Goal: Task Accomplishment & Management: Manage account settings

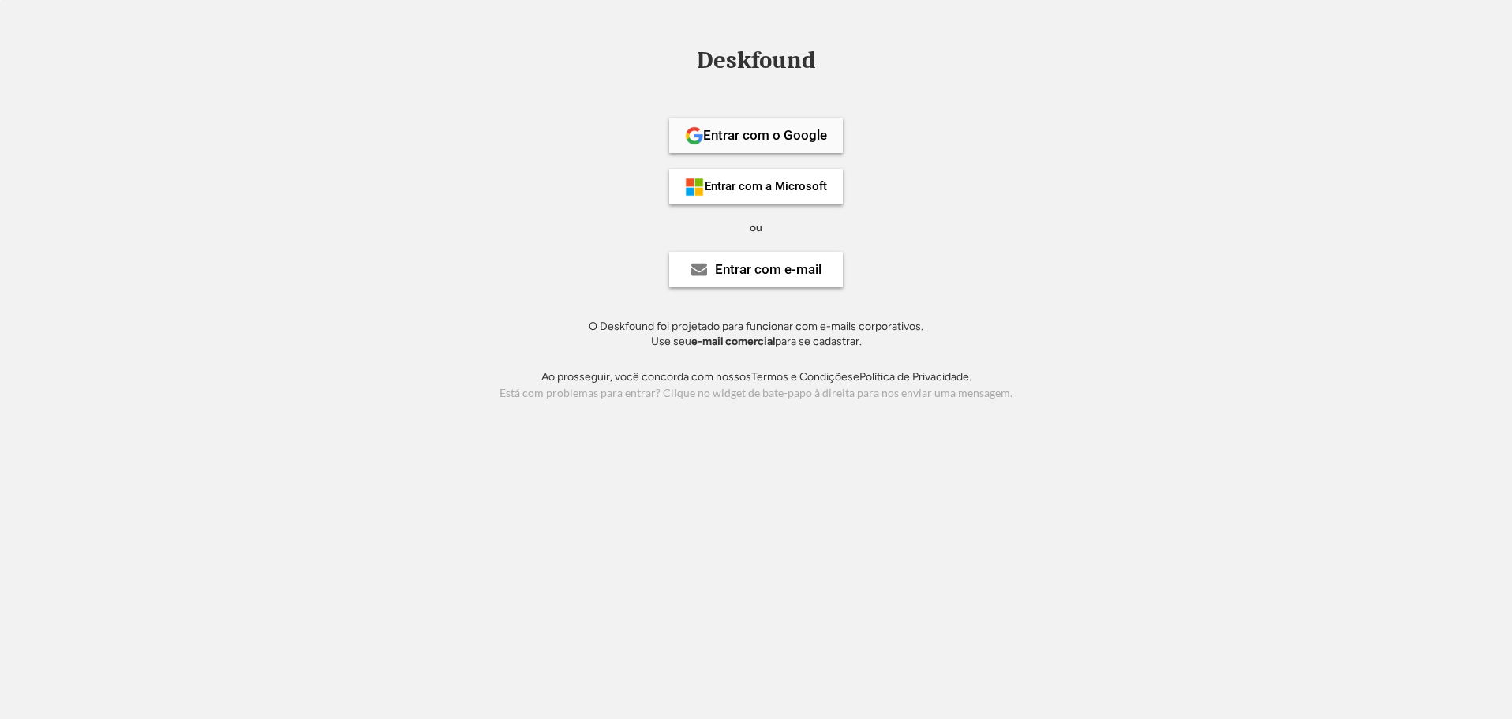
click at [779, 132] on font "Entrar com o Google" at bounding box center [765, 135] width 124 height 16
drag, startPoint x: 561, startPoint y: 77, endPoint x: 609, endPoint y: 69, distance: 48.0
click at [568, 77] on div "Deskfound" at bounding box center [758, 63] width 1516 height 30
click at [774, 272] on font "Entrar com e-mail" at bounding box center [770, 269] width 107 height 16
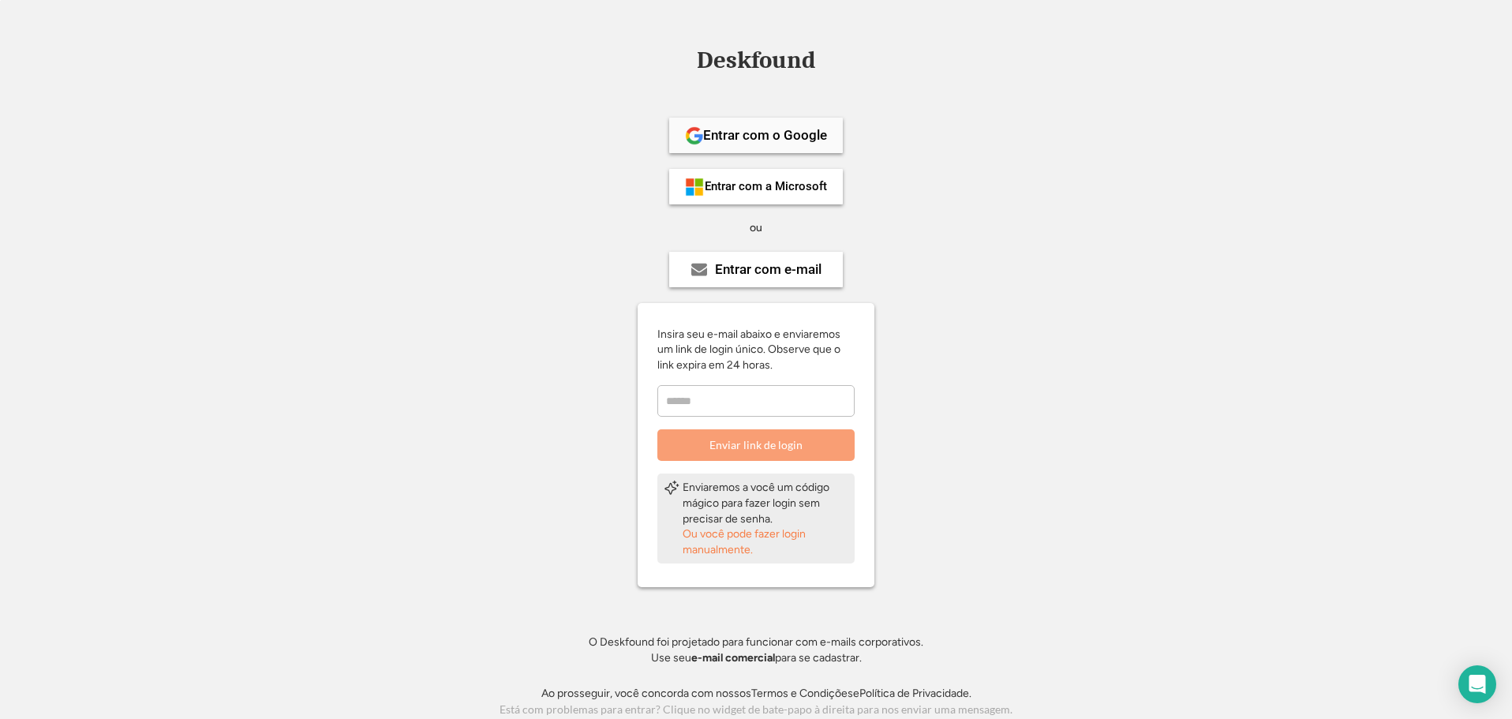
click at [772, 129] on div "Entrar com o Google" at bounding box center [756, 136] width 174 height 36
